Goal: Share content

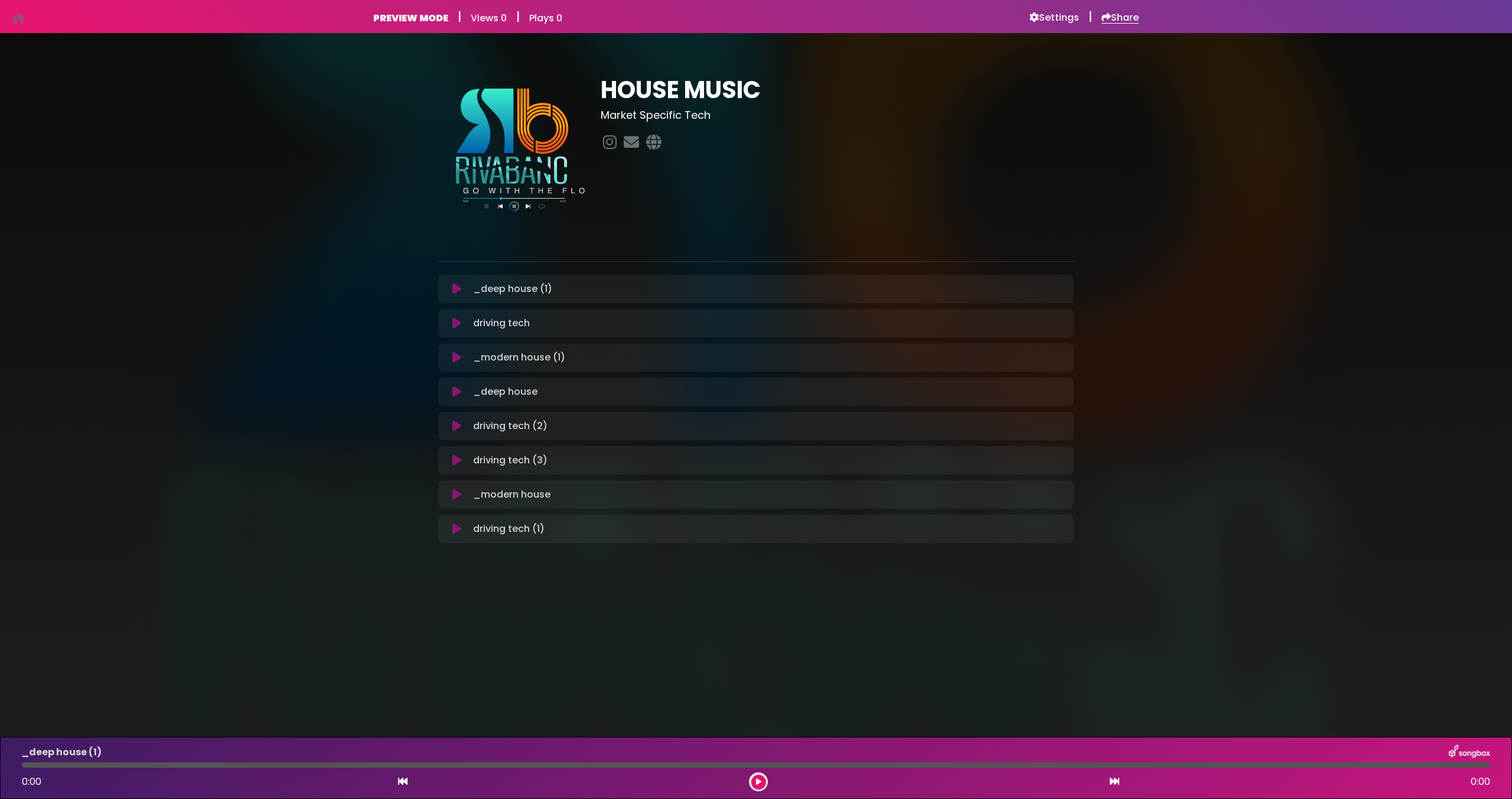
click at [1118, 16] on h6 "Share" at bounding box center [1120, 18] width 37 height 12
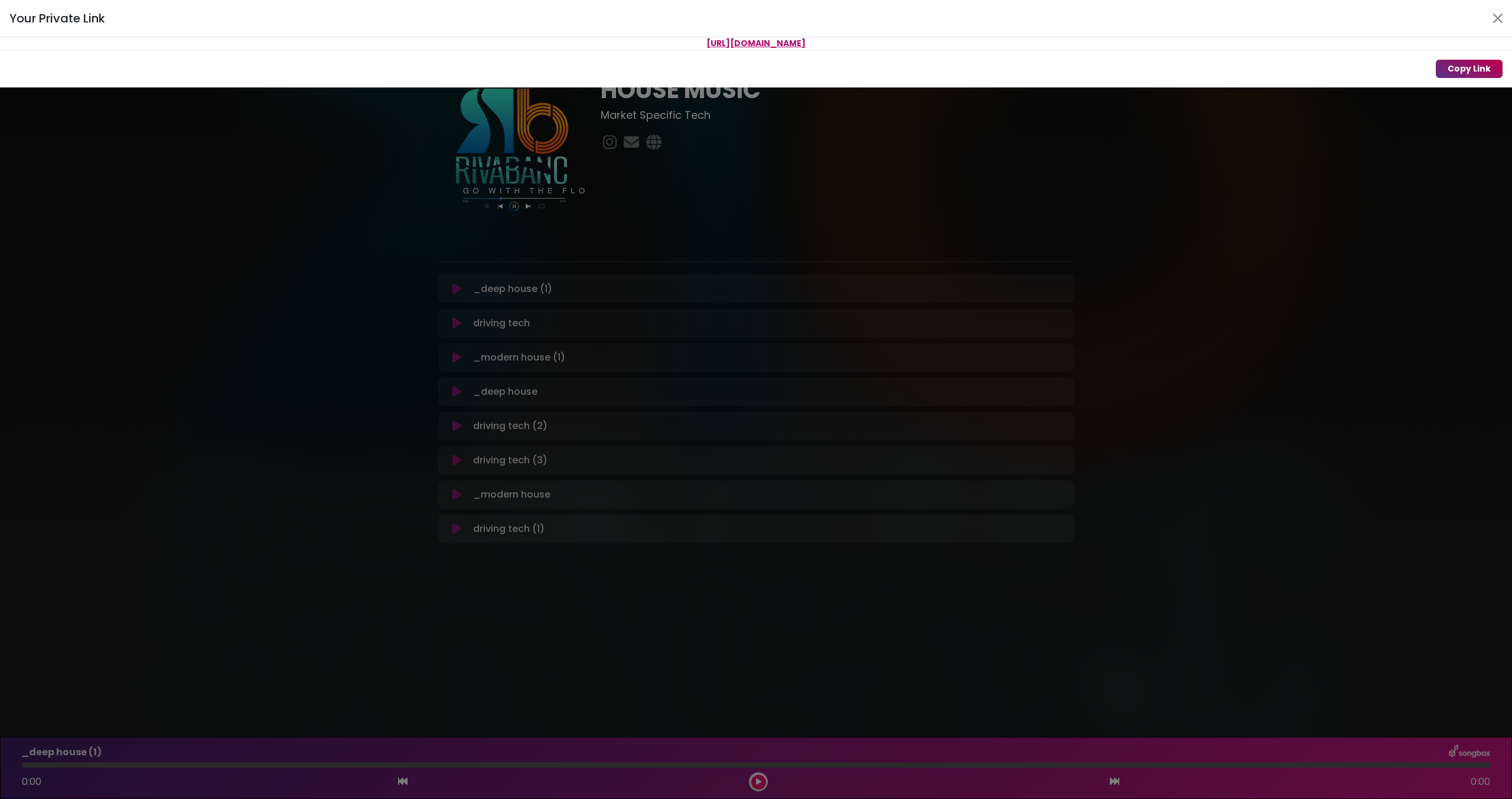
click at [1459, 69] on button "Copy Link" at bounding box center [1470, 69] width 67 height 19
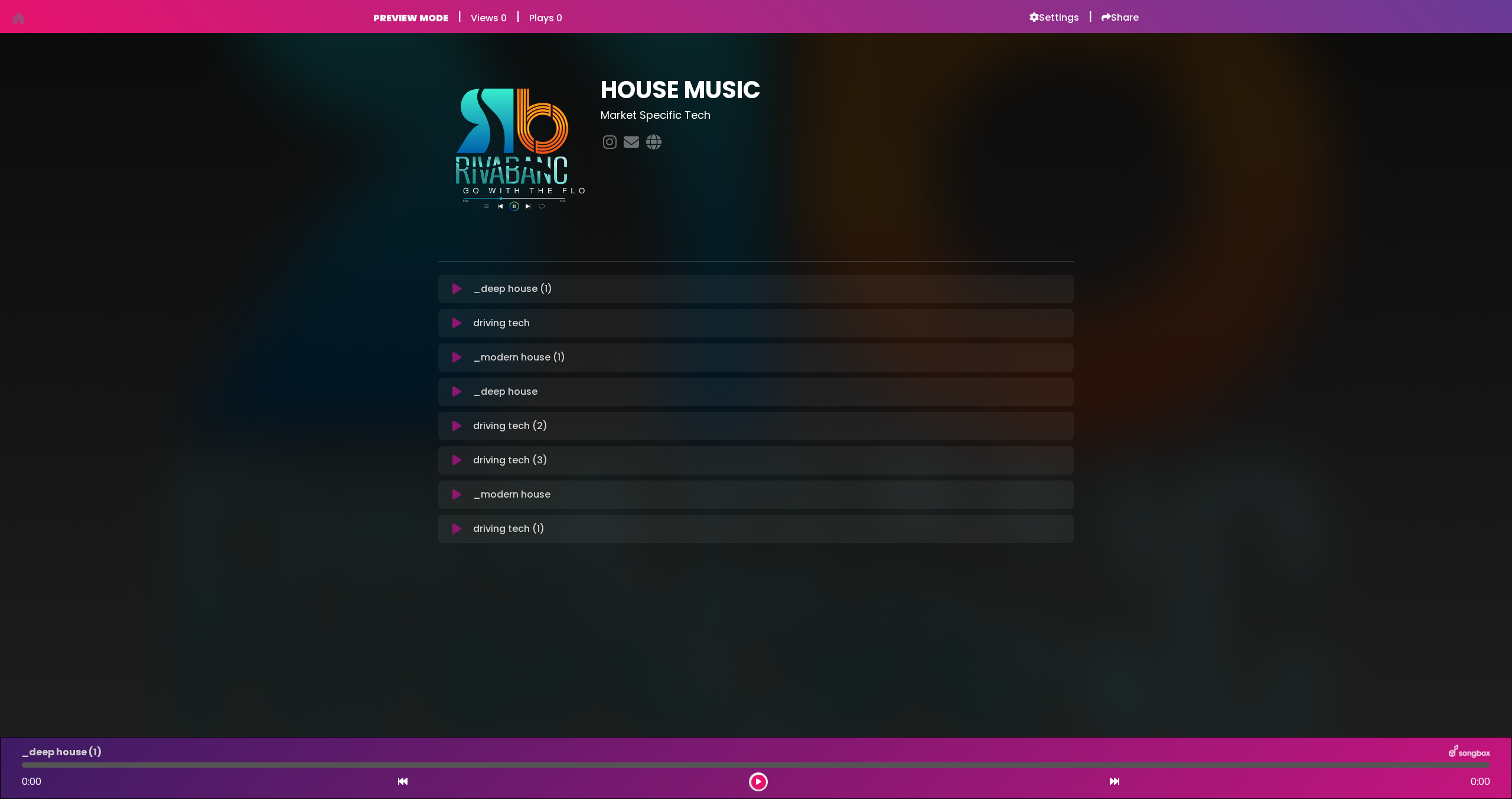
click at [1233, 124] on div "HOUSE MUSIC Market Specific Tech" at bounding box center [756, 305] width 1512 height 516
click at [454, 290] on icon at bounding box center [457, 289] width 9 height 12
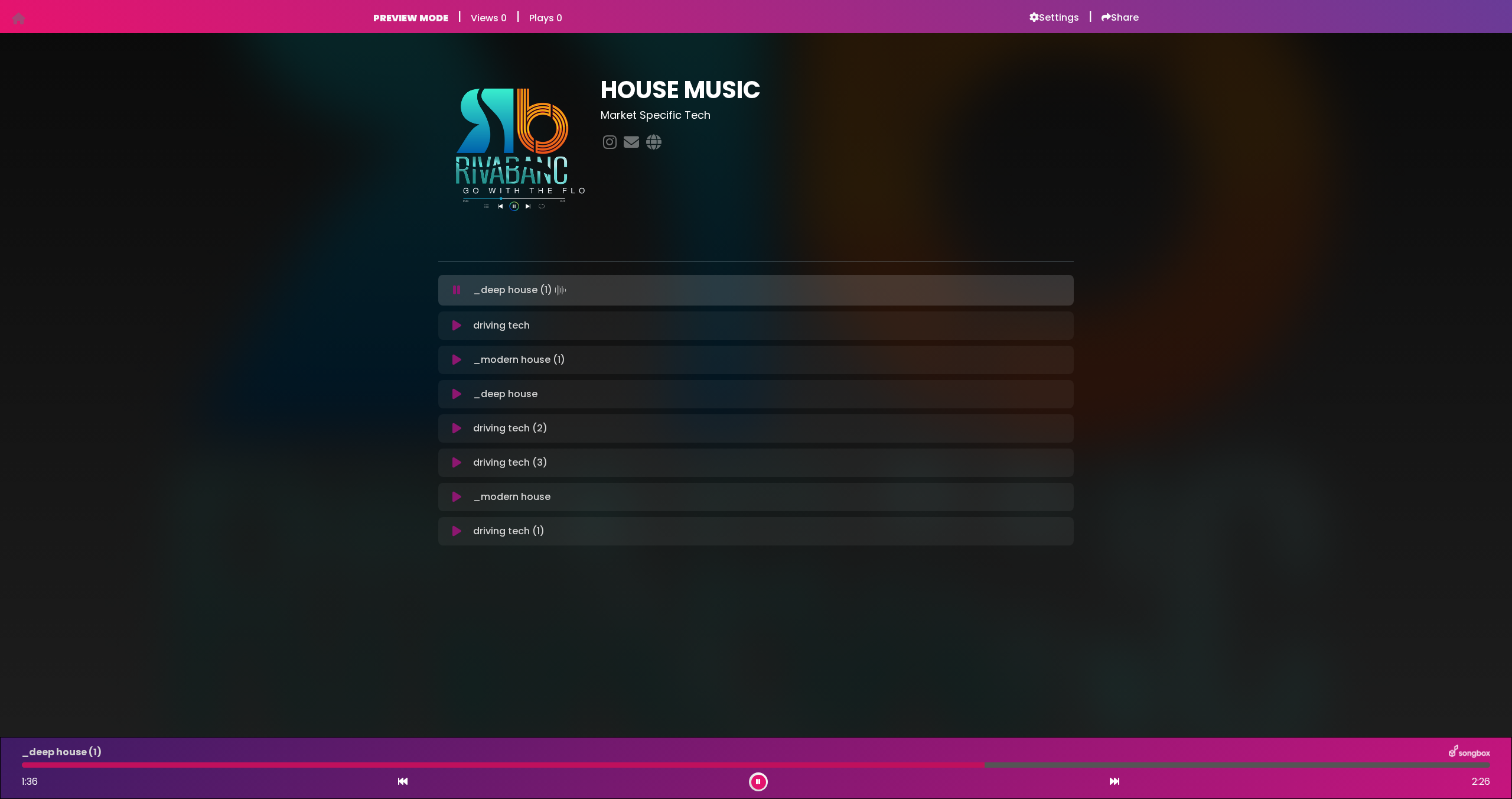
click at [755, 780] on button at bounding box center [759, 782] width 15 height 15
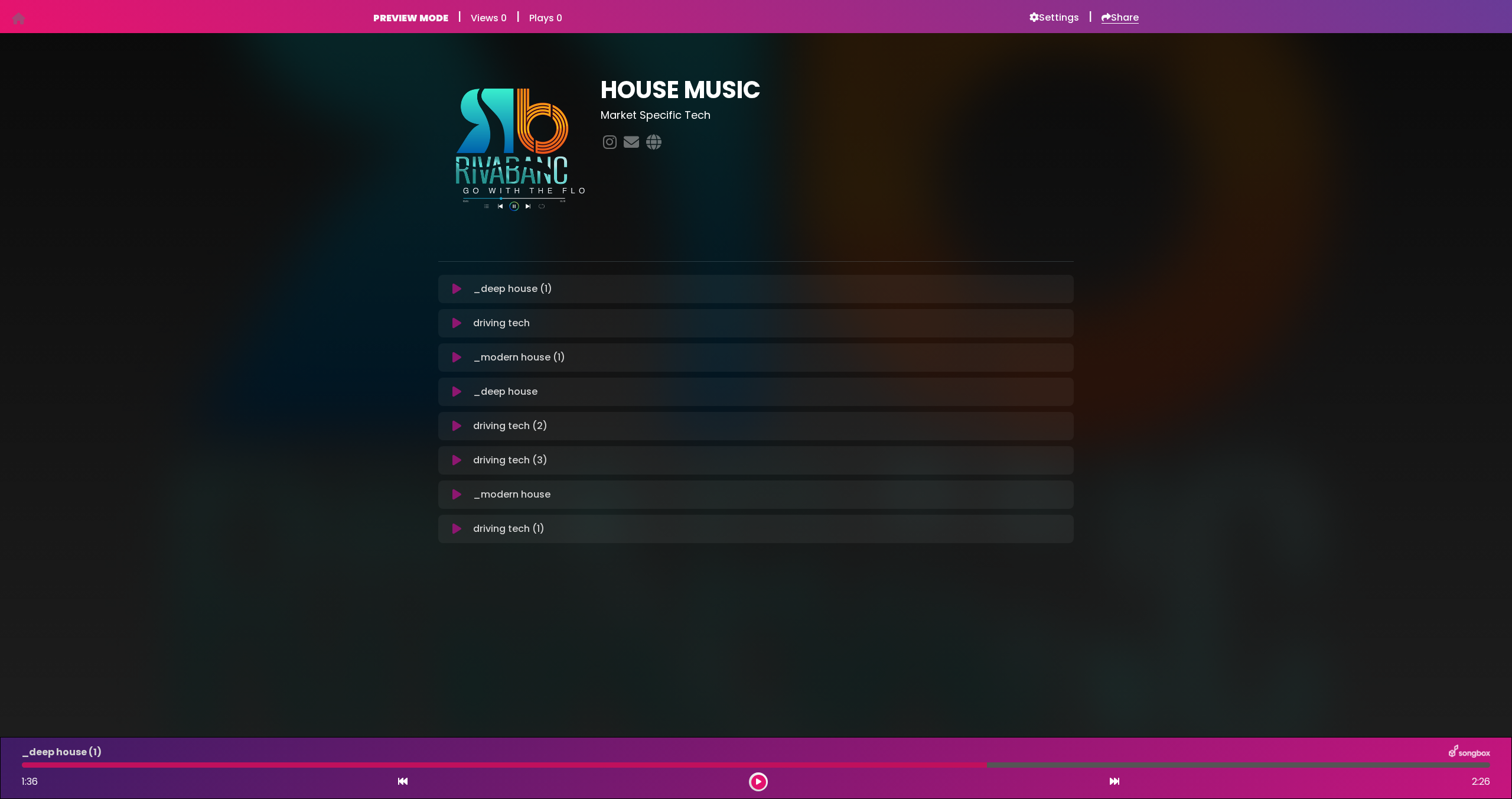
click at [1112, 19] on h6 "Share" at bounding box center [1120, 18] width 37 height 12
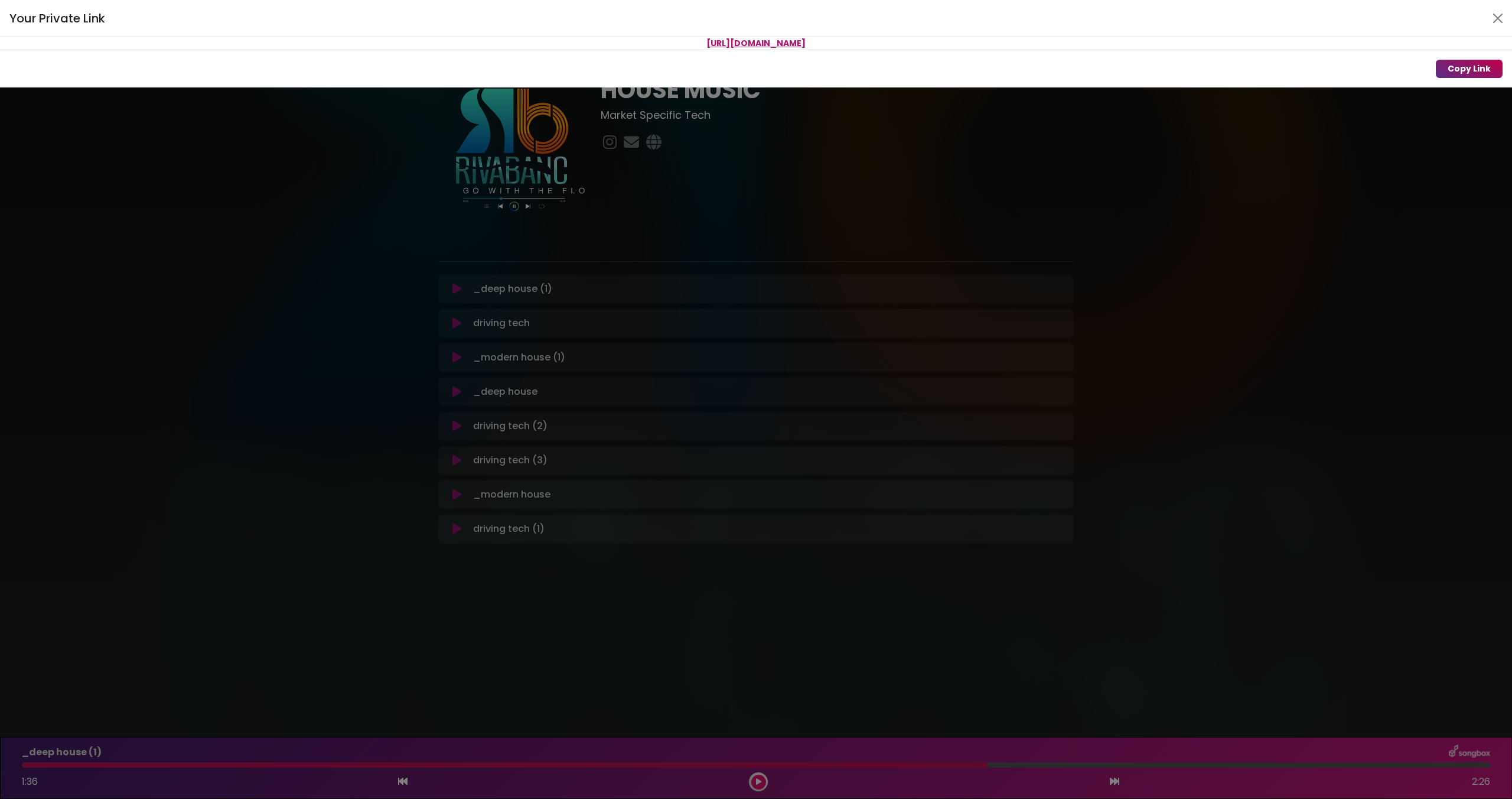
click at [1457, 74] on button "Copy Link" at bounding box center [1470, 69] width 67 height 19
click at [874, 81] on div "Copy Link" at bounding box center [756, 68] width 1512 height 38
click at [793, 151] on div "Your Private Link https://songbox.com/s/a2326148-3ed8-49aa-959c-9eac4b1e359c Co…" at bounding box center [756, 399] width 1512 height 799
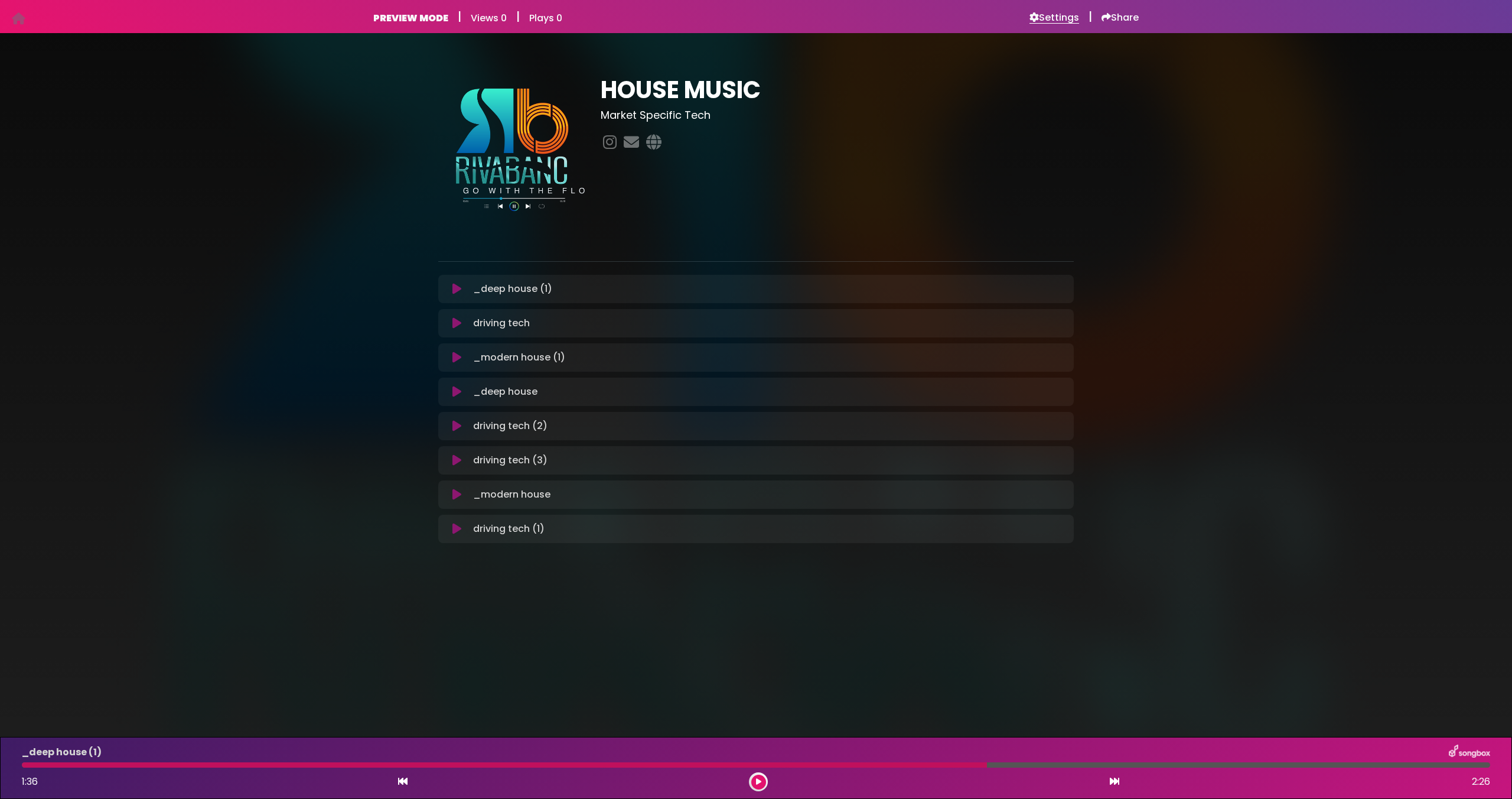
click at [1066, 19] on h6 "Settings" at bounding box center [1054, 18] width 50 height 12
